Goal: Check status: Check status

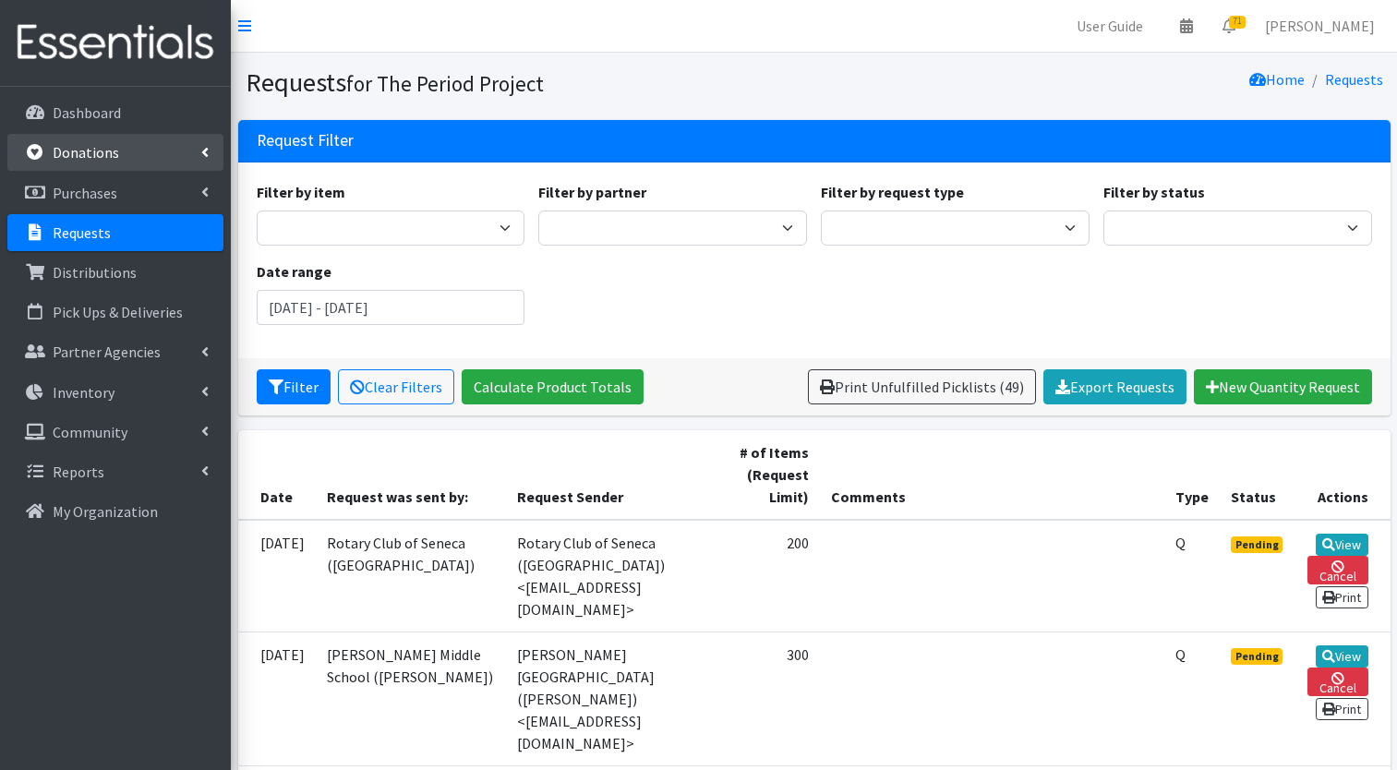
scroll to position [586, 0]
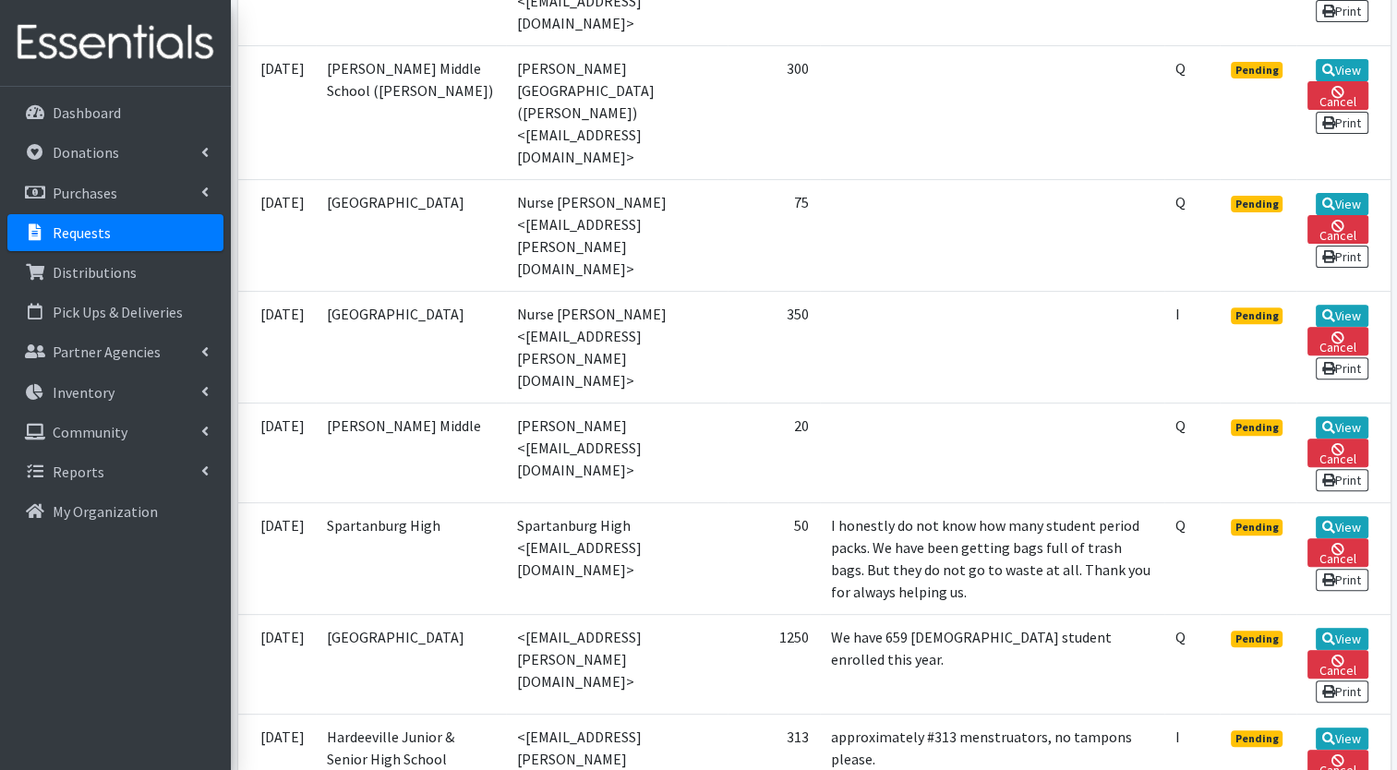
click at [86, 227] on p "Requests" at bounding box center [82, 232] width 58 height 18
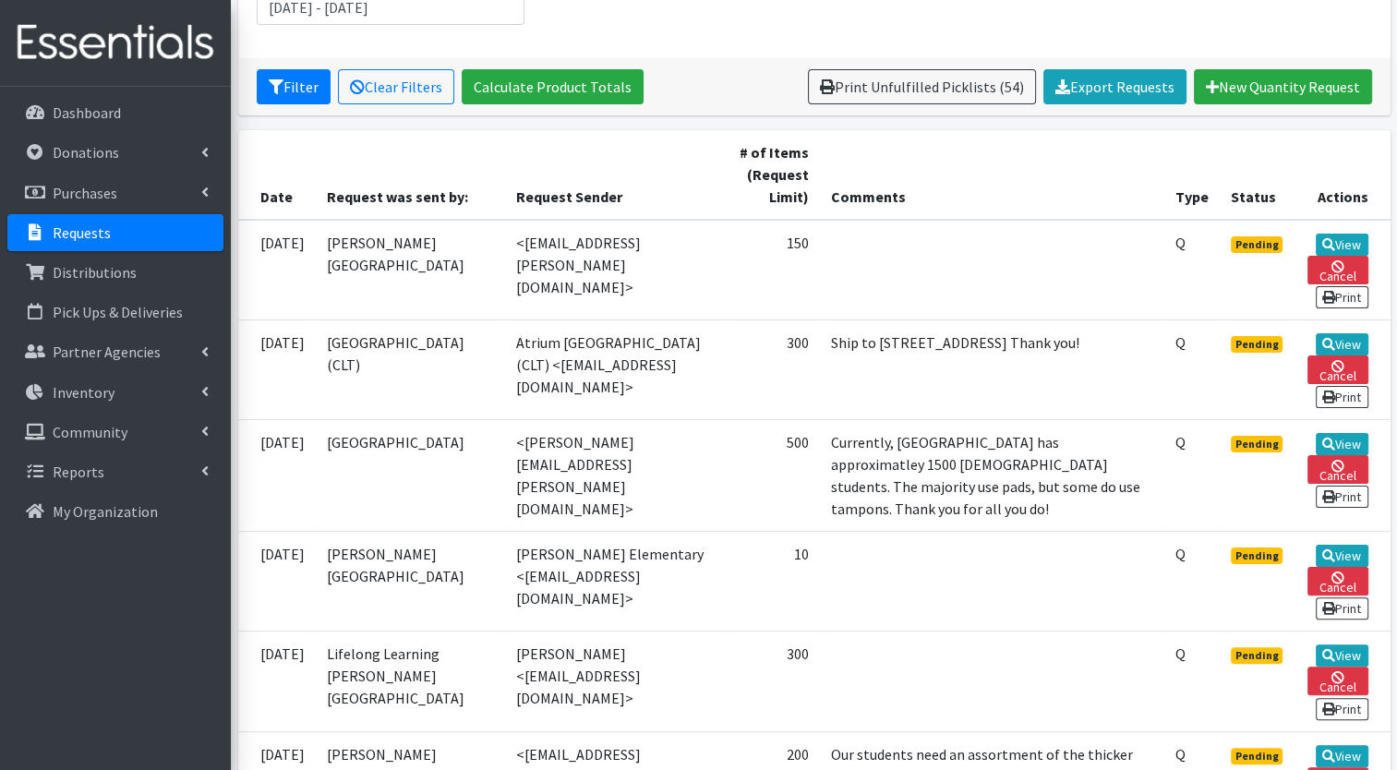
scroll to position [319, 0]
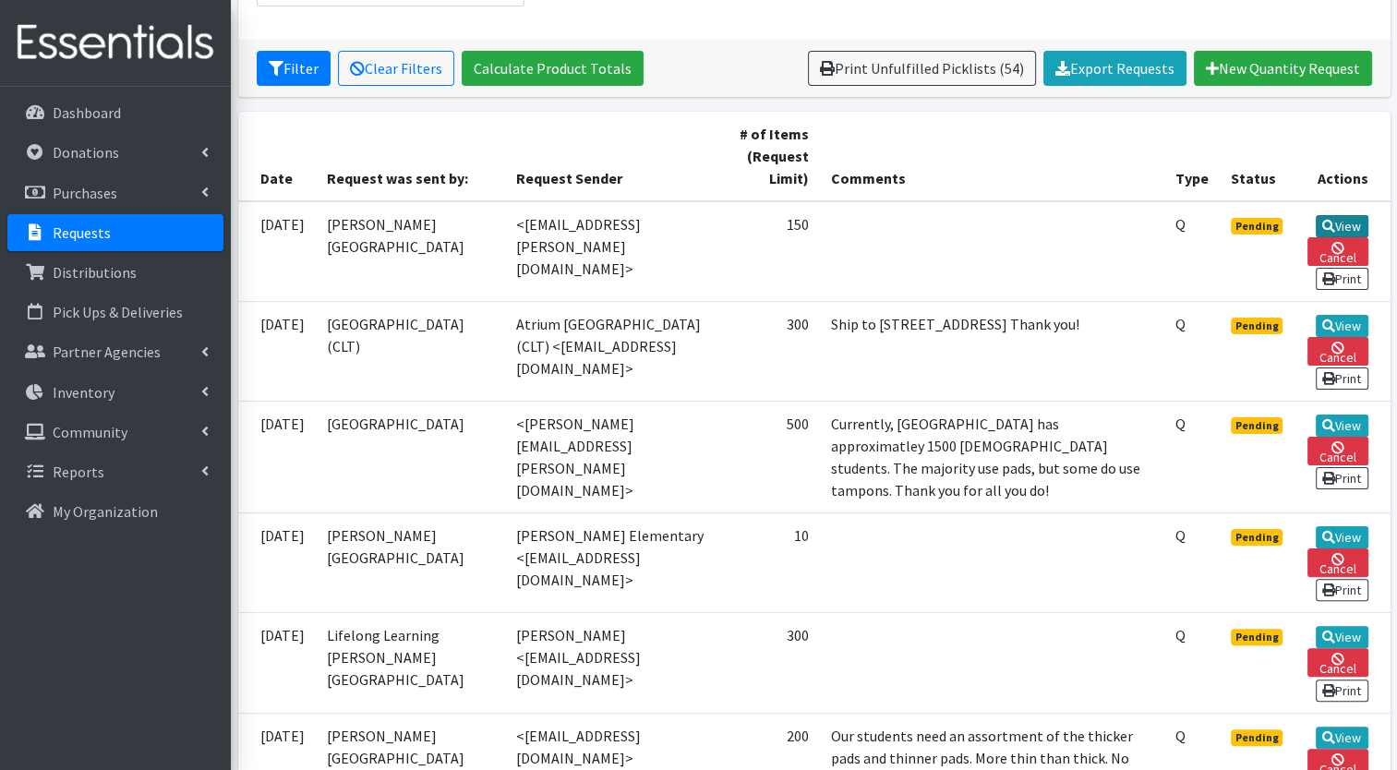
click at [1341, 228] on link "View" at bounding box center [1342, 226] width 53 height 22
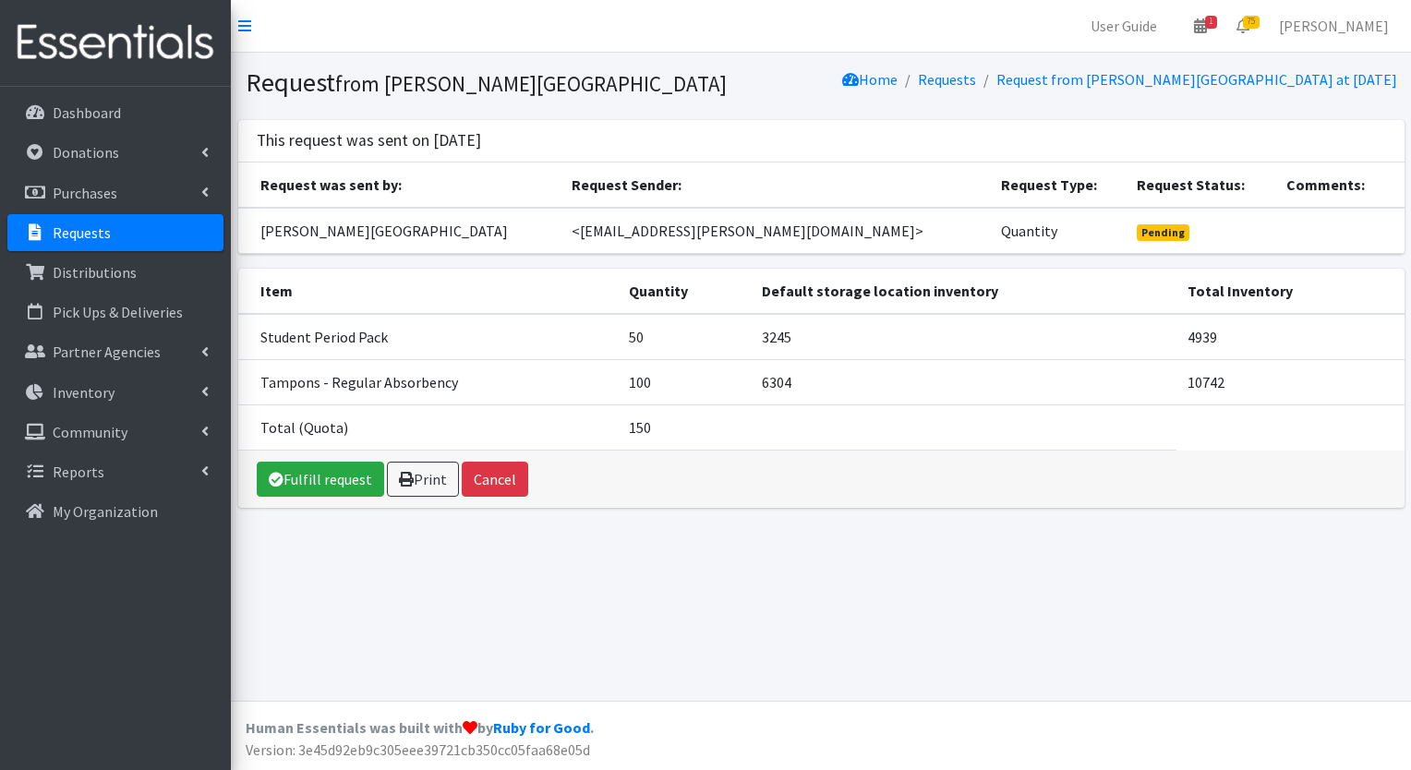
click at [105, 231] on p "Requests" at bounding box center [82, 232] width 58 height 18
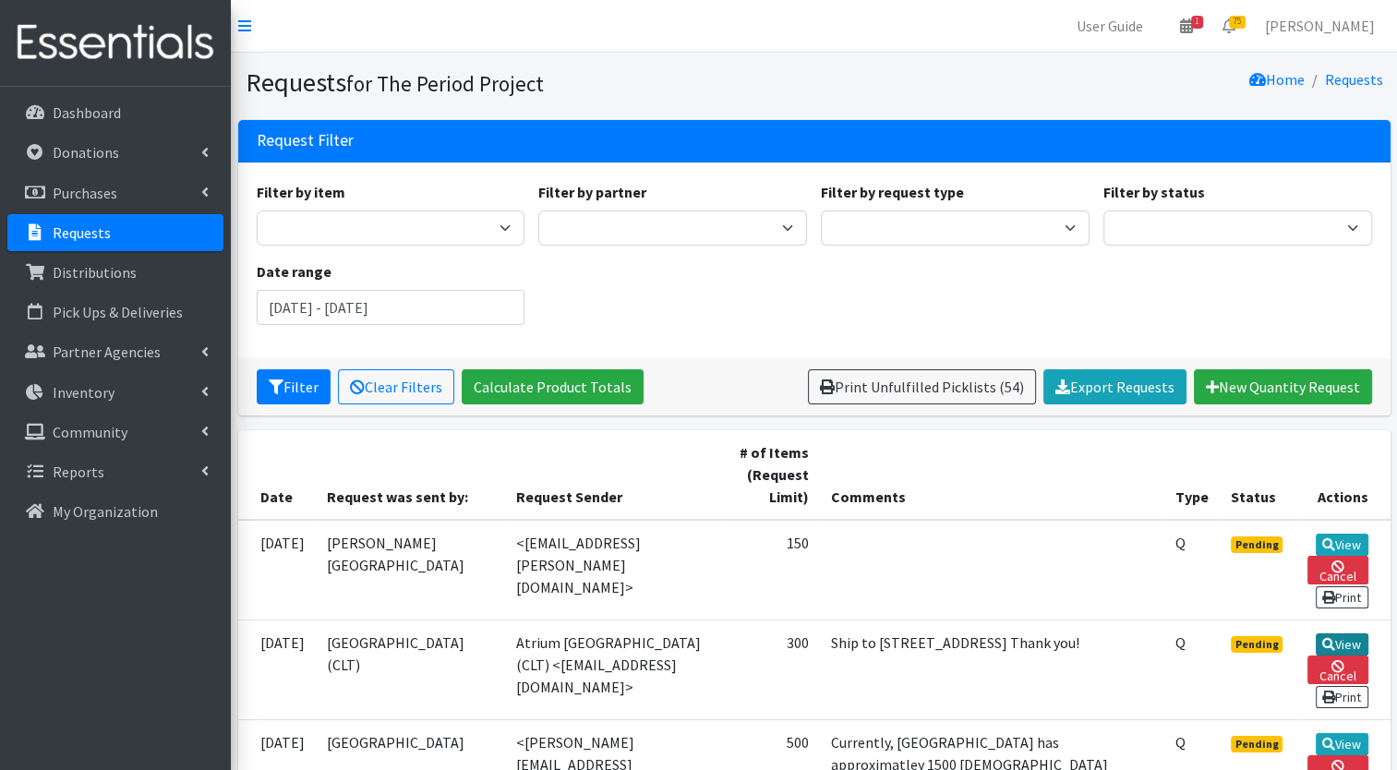
click at [1335, 640] on link "View" at bounding box center [1342, 644] width 53 height 22
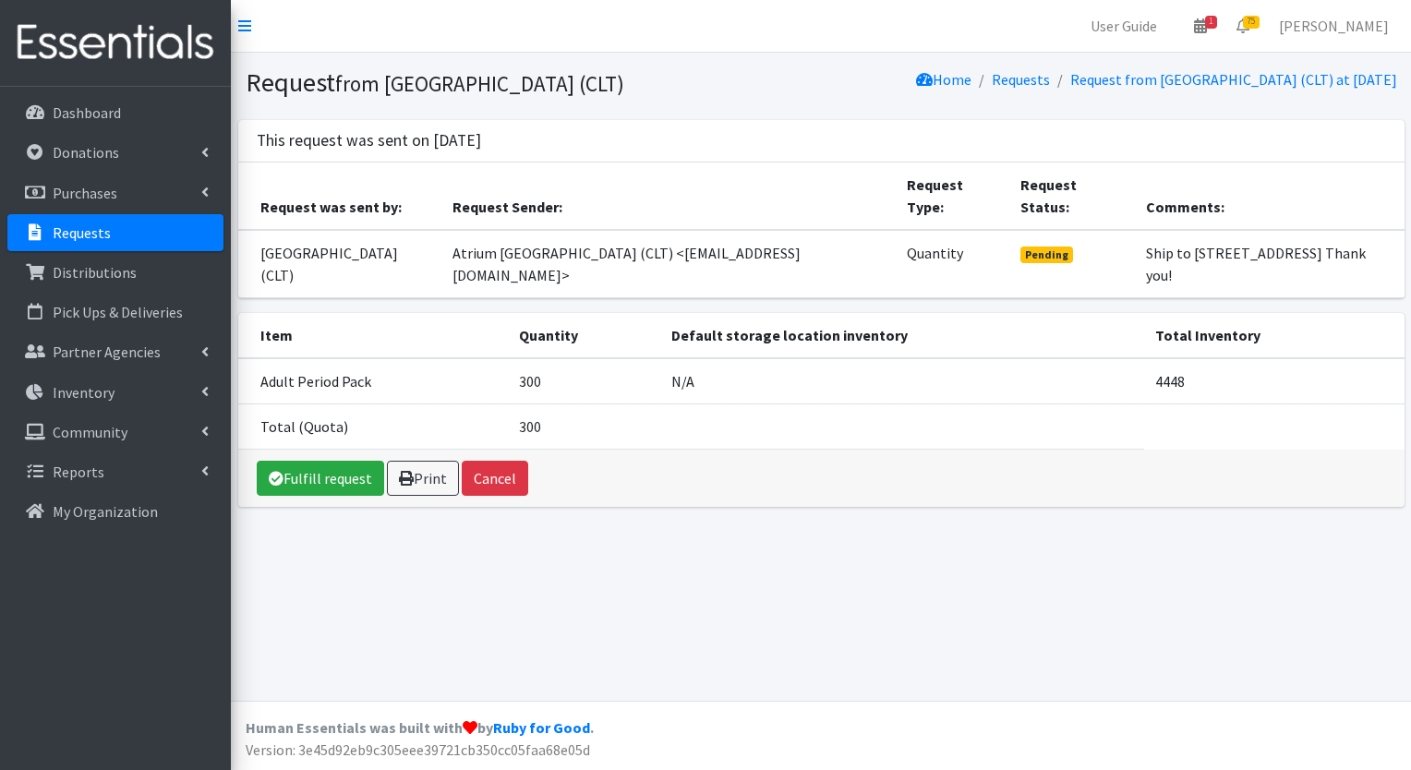
click at [139, 242] on link "Requests" at bounding box center [115, 232] width 216 height 37
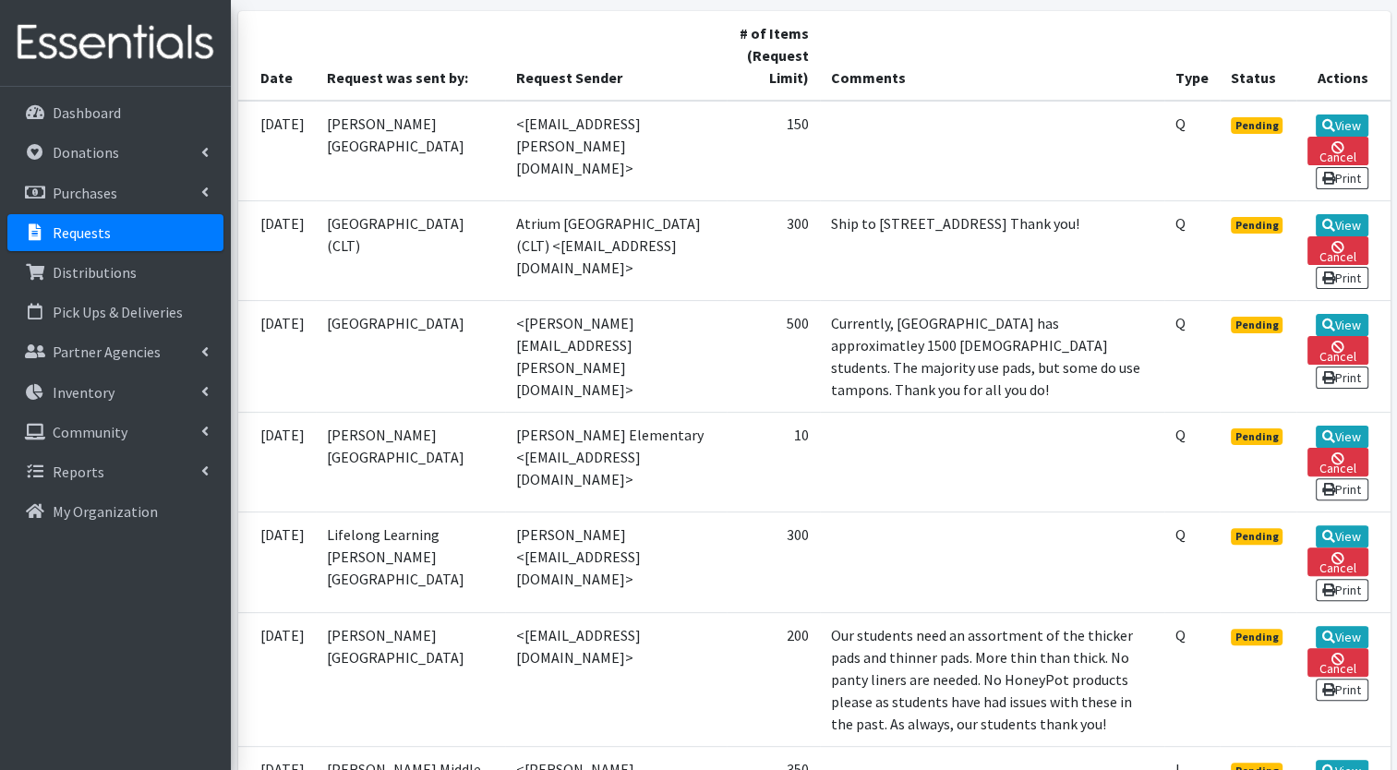
scroll to position [425, 0]
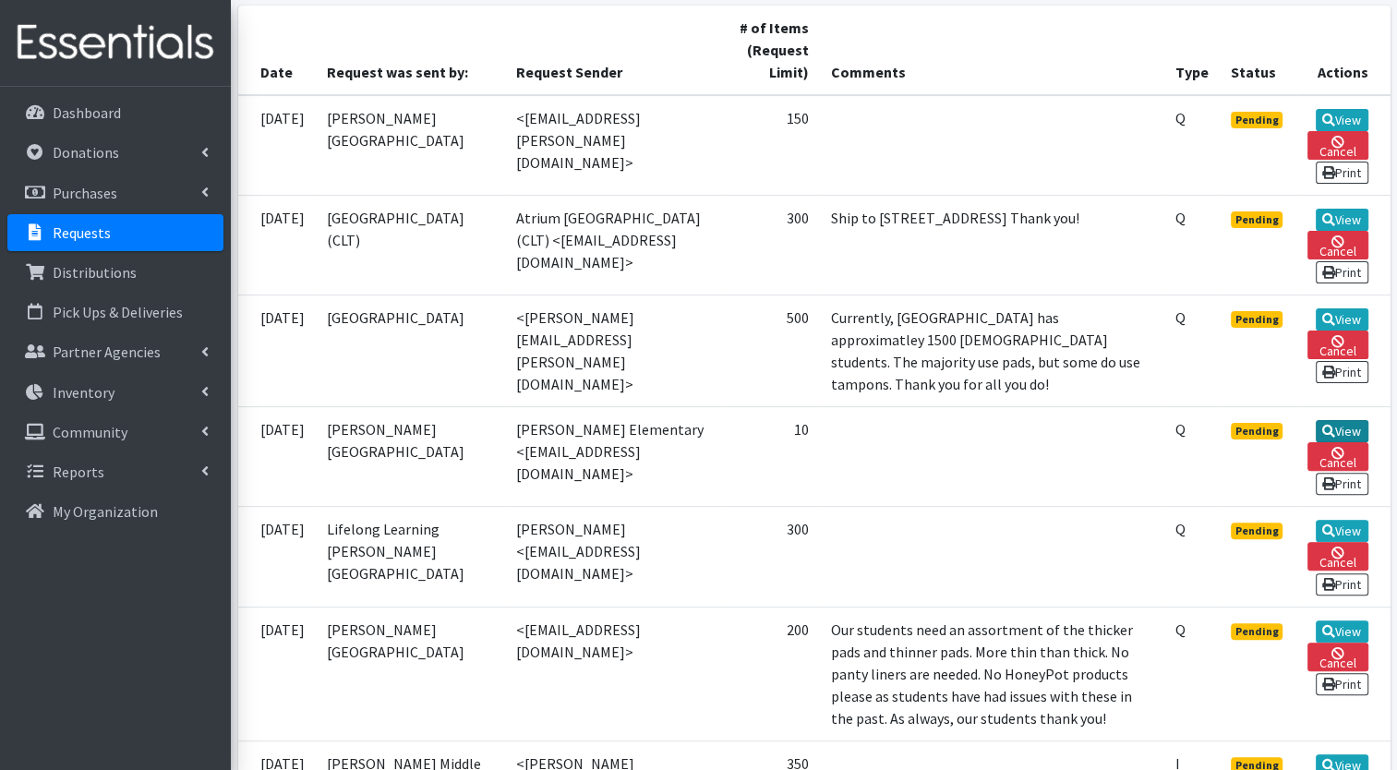
click at [1356, 427] on link "View" at bounding box center [1342, 431] width 53 height 22
